Goal: Information Seeking & Learning: Learn about a topic

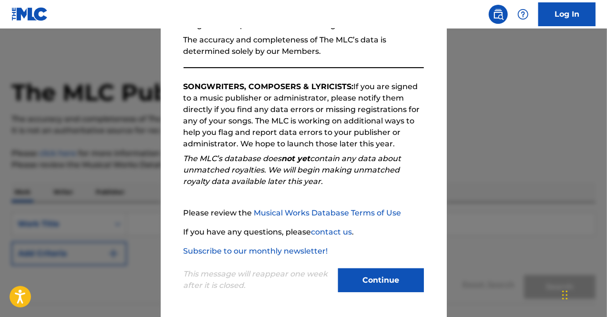
click at [382, 273] on button "Continue" at bounding box center [381, 280] width 86 height 24
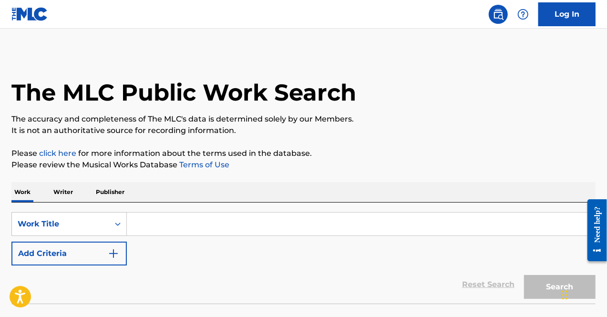
click at [221, 229] on input "Search Form" at bounding box center [361, 224] width 468 height 23
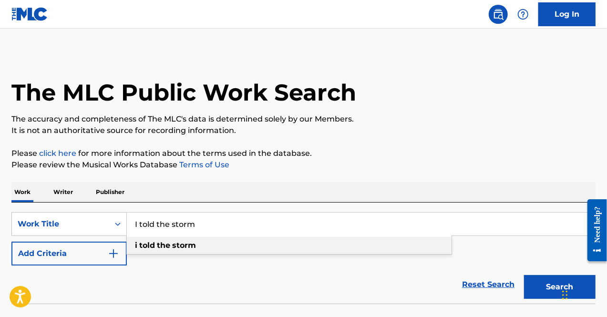
type input "I told the storm"
click at [179, 248] on strong "storm" at bounding box center [184, 245] width 24 height 9
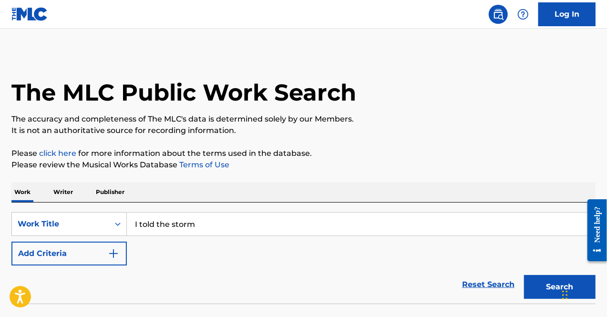
click at [539, 288] on button "Search" at bounding box center [560, 287] width 72 height 24
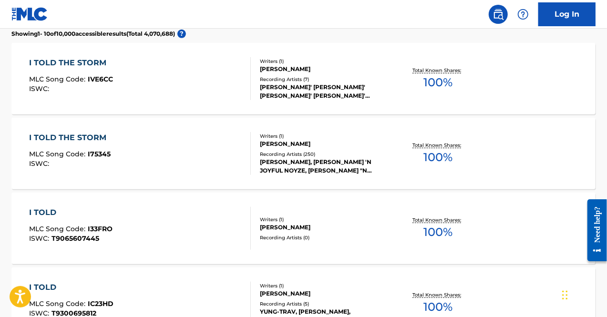
scroll to position [280, 0]
click at [99, 138] on div "I TOLD THE STORM" at bounding box center [70, 137] width 82 height 11
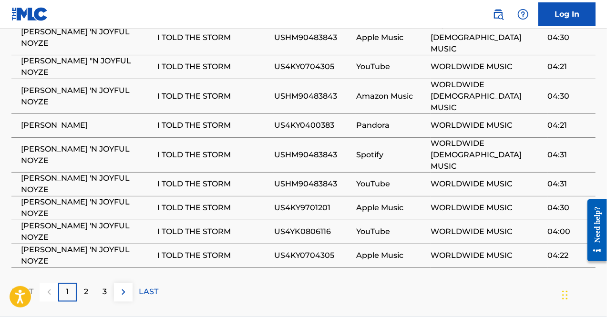
scroll to position [631, 0]
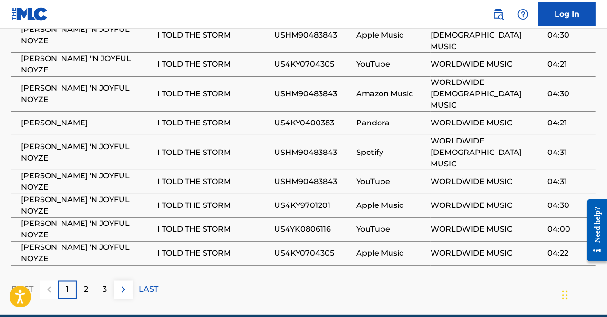
click at [77, 281] on div "2" at bounding box center [86, 290] width 19 height 19
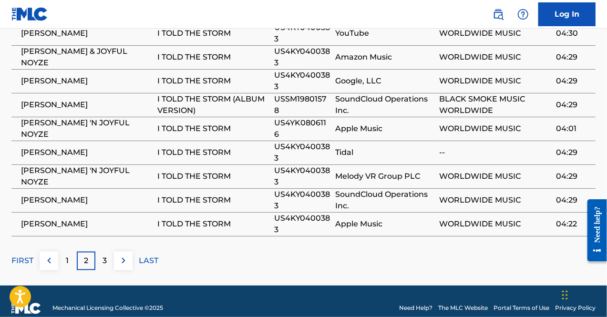
scroll to position [628, 0]
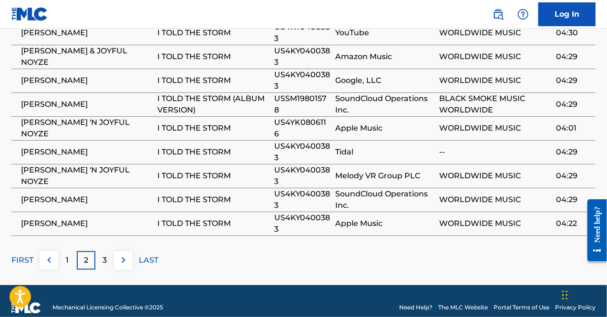
click at [116, 263] on button at bounding box center [123, 260] width 19 height 19
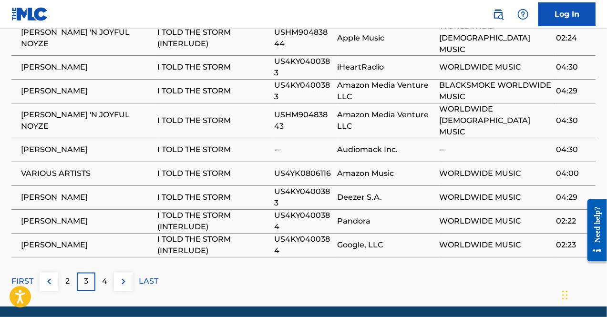
scroll to position [628, 0]
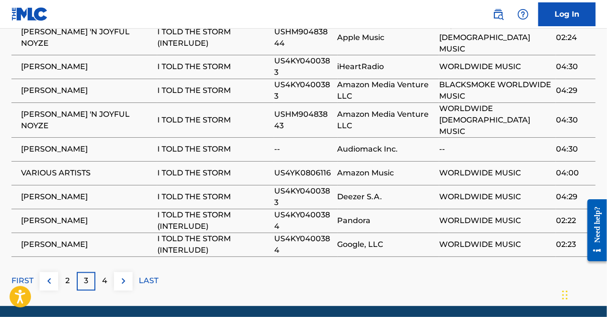
click at [123, 276] on img at bounding box center [123, 281] width 11 height 11
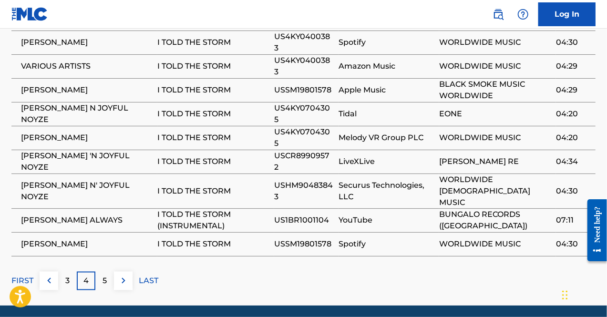
scroll to position [618, 0]
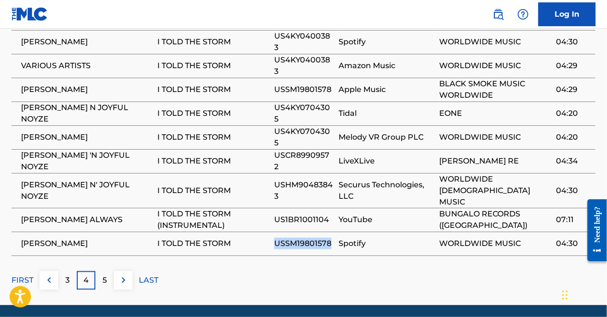
drag, startPoint x: 329, startPoint y: 231, endPoint x: 272, endPoint y: 230, distance: 56.7
click at [272, 232] on tr "[PERSON_NAME] I TOLD THE STORM USSM19801578 Spotify WORLDWIDE MUSIC 04:30" at bounding box center [303, 244] width 584 height 24
copy tr "USSM19801578"
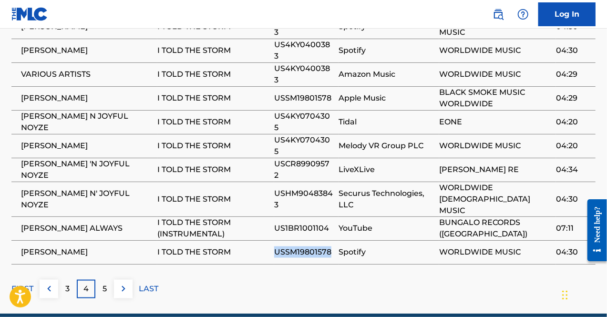
scroll to position [639, 0]
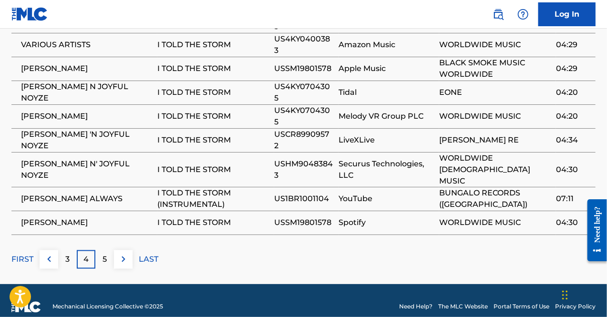
click at [222, 250] on div "FIRST 3 4 5 LAST" at bounding box center [303, 259] width 584 height 19
click at [118, 254] on img at bounding box center [123, 259] width 11 height 11
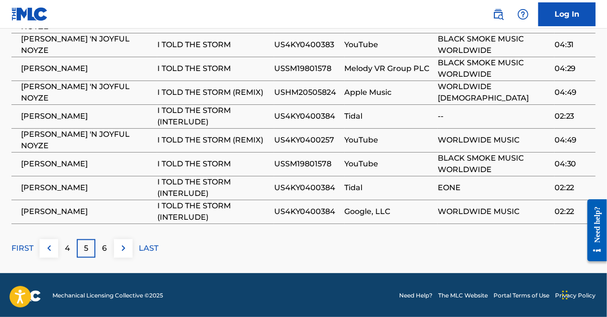
click at [128, 249] on img at bounding box center [123, 248] width 11 height 11
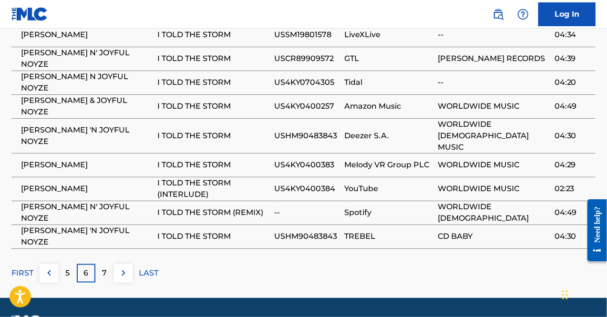
scroll to position [626, 0]
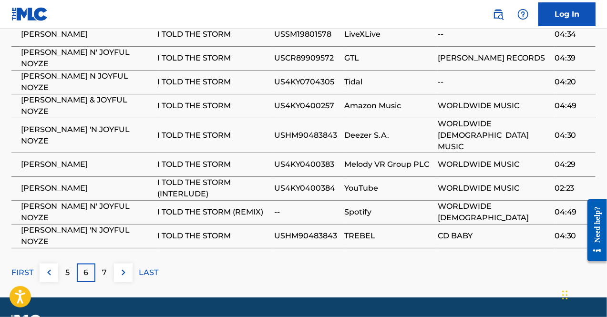
click at [128, 267] on img at bounding box center [123, 272] width 11 height 11
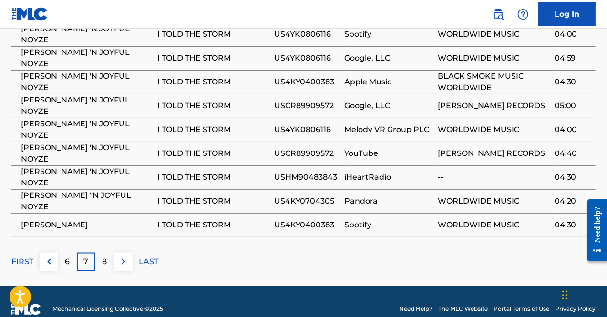
scroll to position [494, 0]
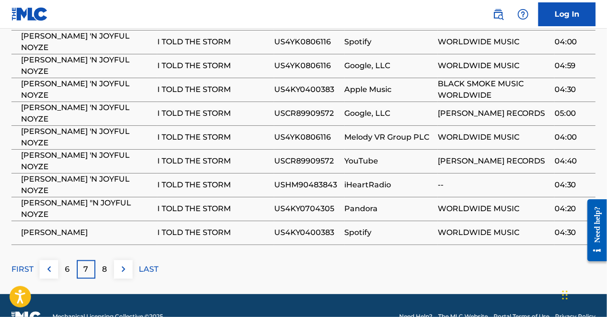
click at [124, 269] on img at bounding box center [123, 269] width 11 height 11
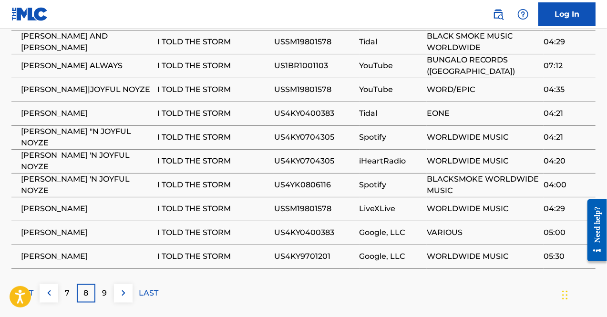
scroll to position [599, 0]
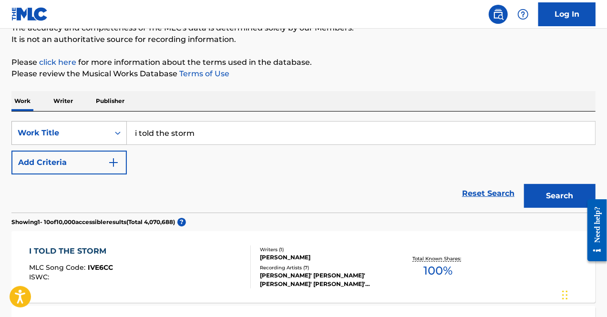
scroll to position [90, 0]
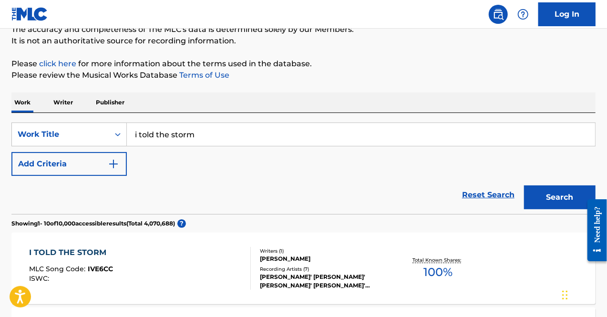
click at [112, 168] on img "Search Form" at bounding box center [113, 163] width 11 height 11
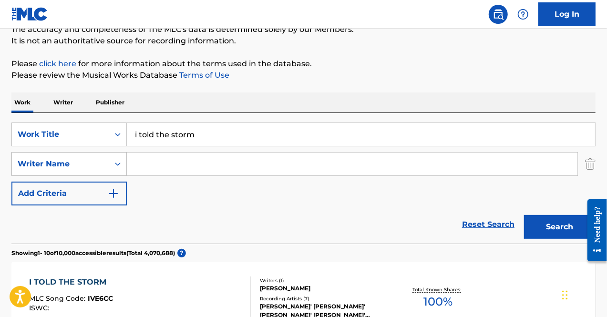
click at [113, 168] on icon "Search Form" at bounding box center [118, 164] width 10 height 10
click at [227, 186] on div "SearchWithCriteriacb5c6fd7-46d4-489e-8db2-f4a47af45ad8 Work Title i told the st…" at bounding box center [303, 164] width 584 height 83
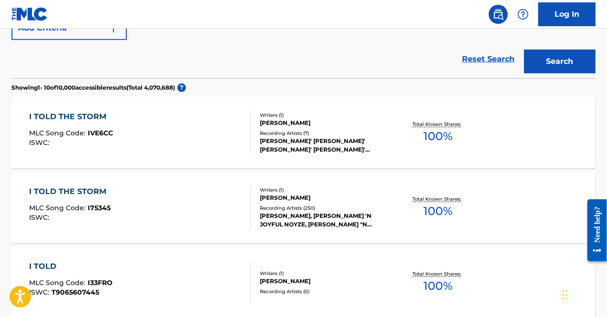
scroll to position [259, 0]
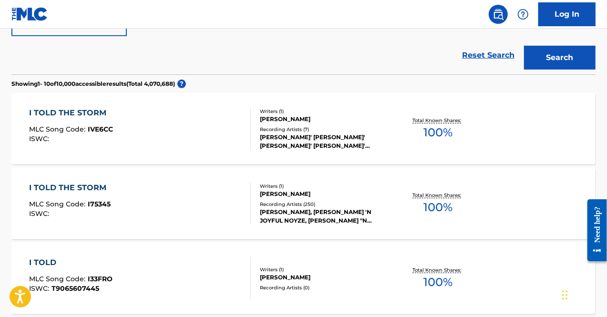
click at [77, 189] on div "I TOLD THE STORM" at bounding box center [70, 187] width 82 height 11
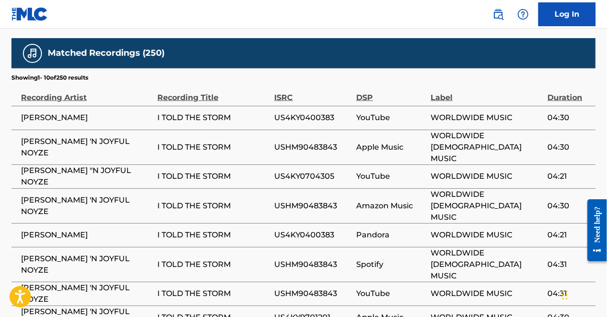
scroll to position [518, 0]
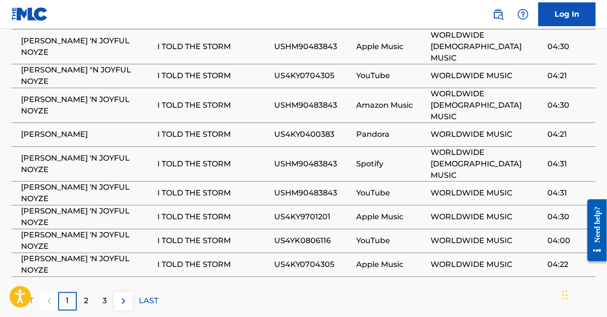
click at [123, 296] on img at bounding box center [123, 301] width 11 height 11
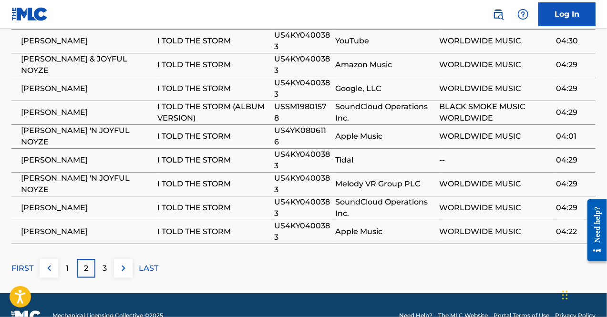
click at [123, 264] on img at bounding box center [123, 268] width 11 height 11
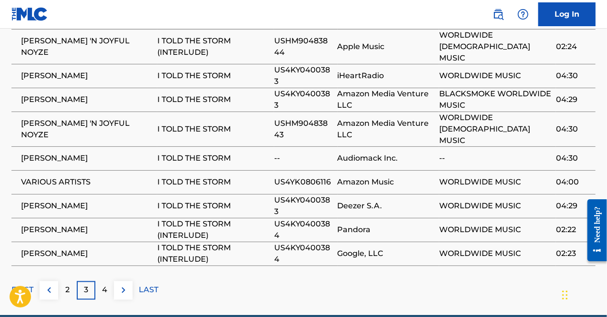
click at [123, 285] on img at bounding box center [123, 290] width 11 height 11
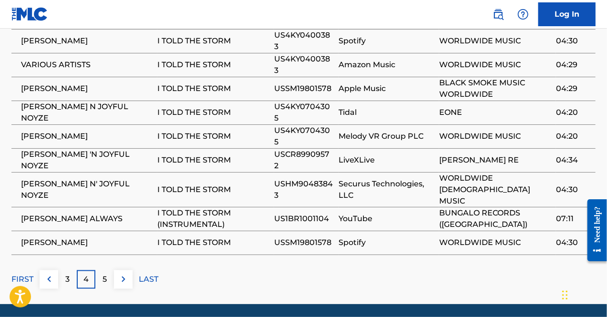
click at [123, 274] on img at bounding box center [123, 279] width 11 height 11
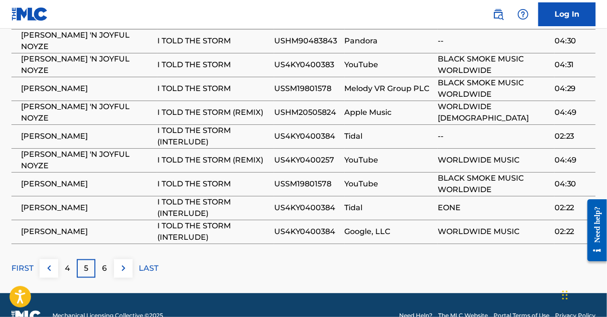
click at [123, 264] on img at bounding box center [123, 268] width 11 height 11
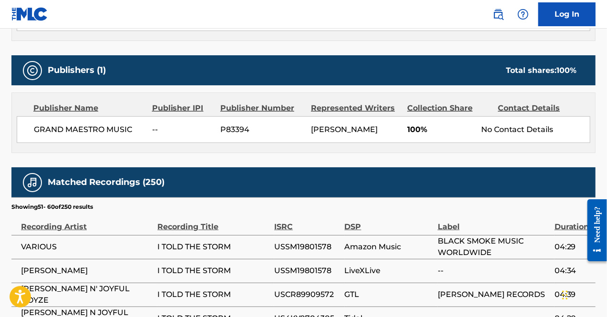
scroll to position [619, 0]
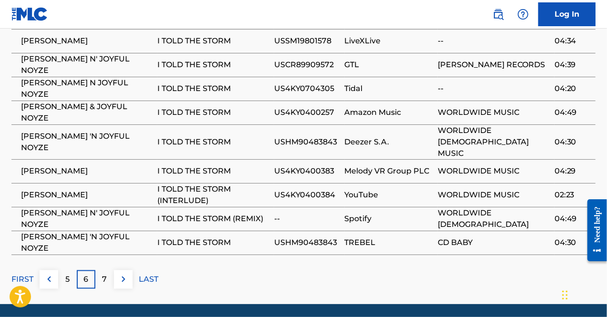
click at [123, 274] on img at bounding box center [123, 279] width 11 height 11
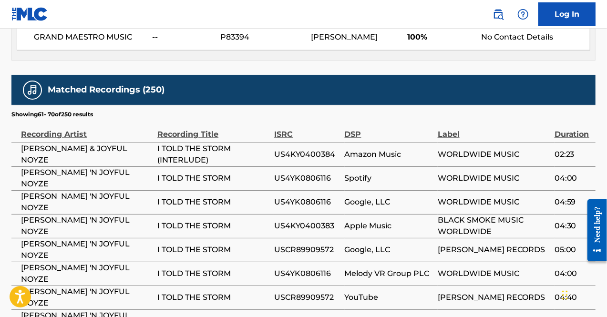
scroll to position [639, 0]
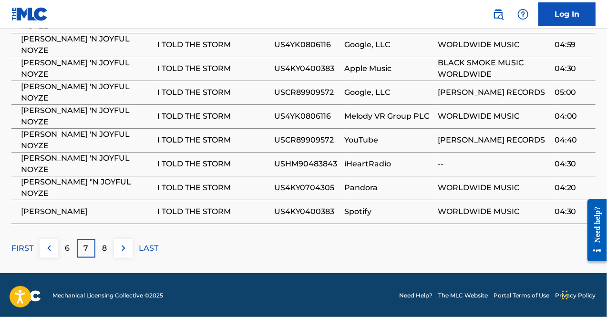
click at [125, 254] on button at bounding box center [123, 248] width 19 height 19
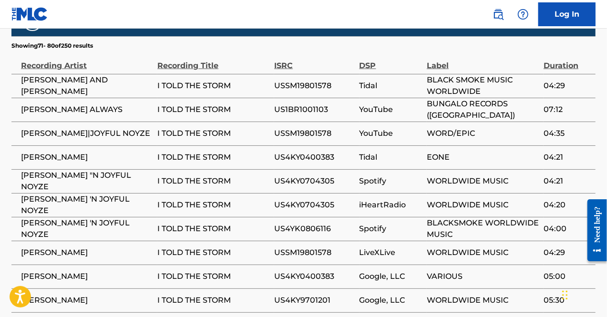
scroll to position [549, 0]
